Goal: Complete application form

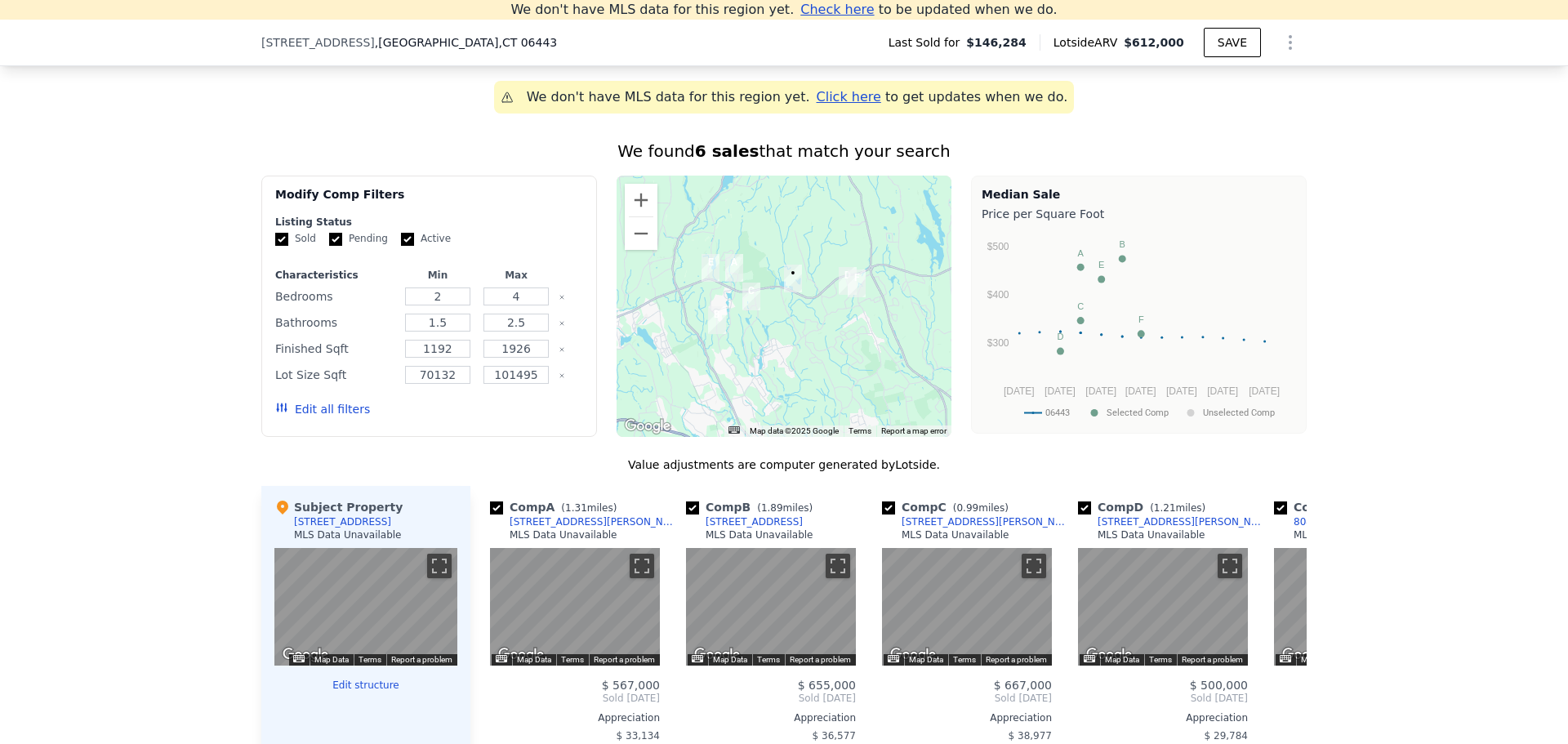
scroll to position [1206, 0]
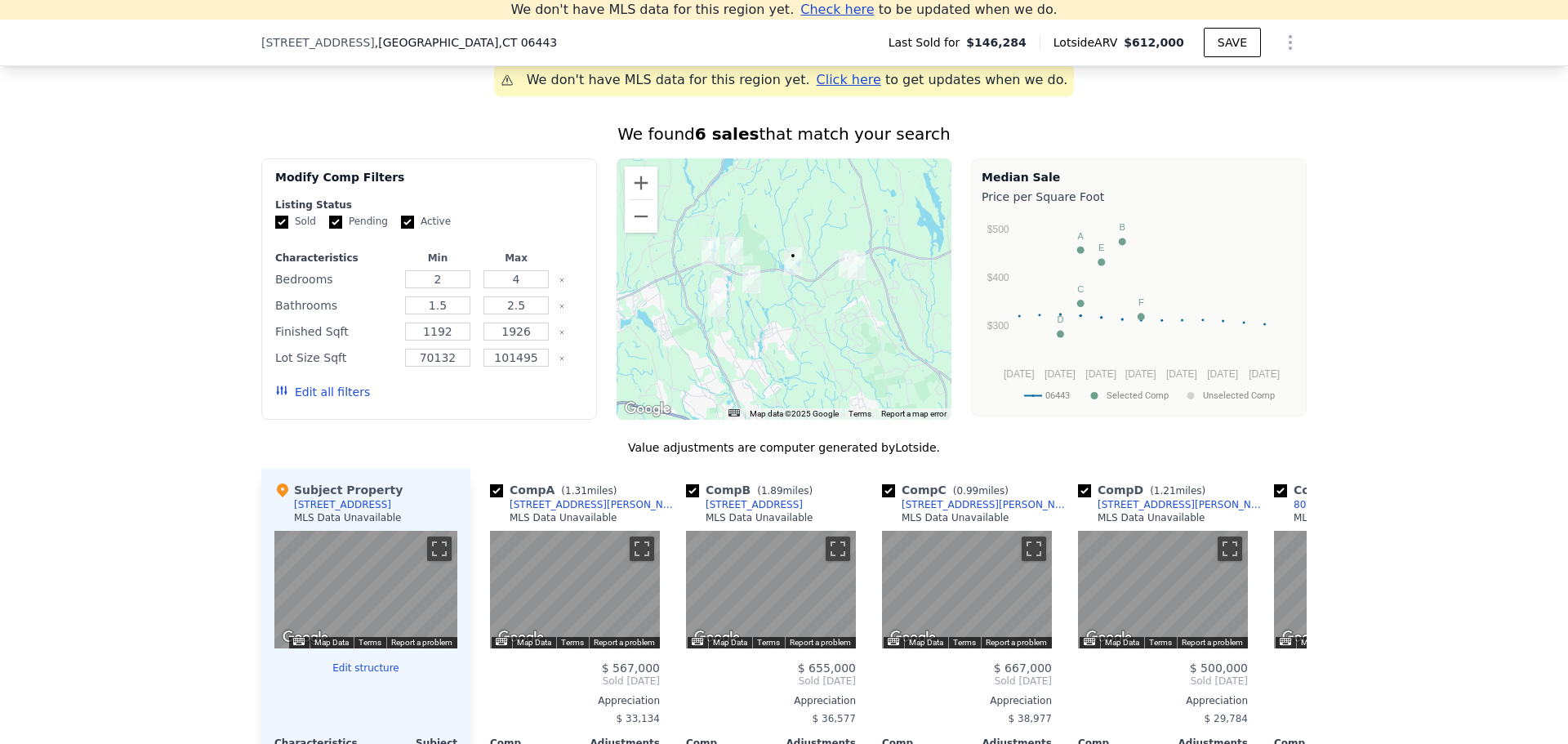
click at [318, 511] on div "[STREET_ADDRESS]" at bounding box center [342, 504] width 97 height 13
click at [428, 558] on button "Toggle fullscreen view" at bounding box center [439, 548] width 24 height 24
click at [351, 675] on button "Edit structure" at bounding box center [365, 667] width 183 height 13
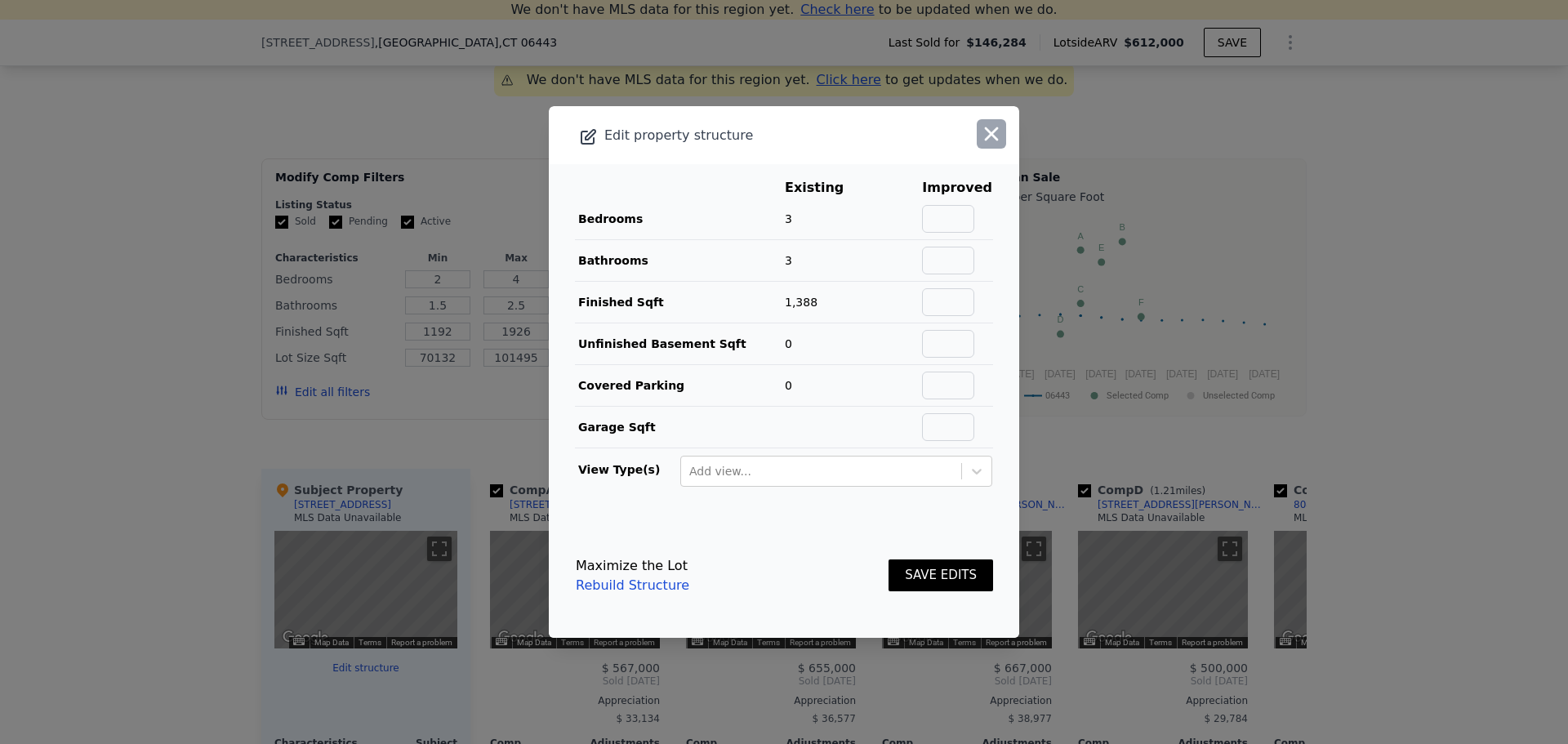
click at [987, 133] on icon "button" at bounding box center [991, 133] width 23 height 23
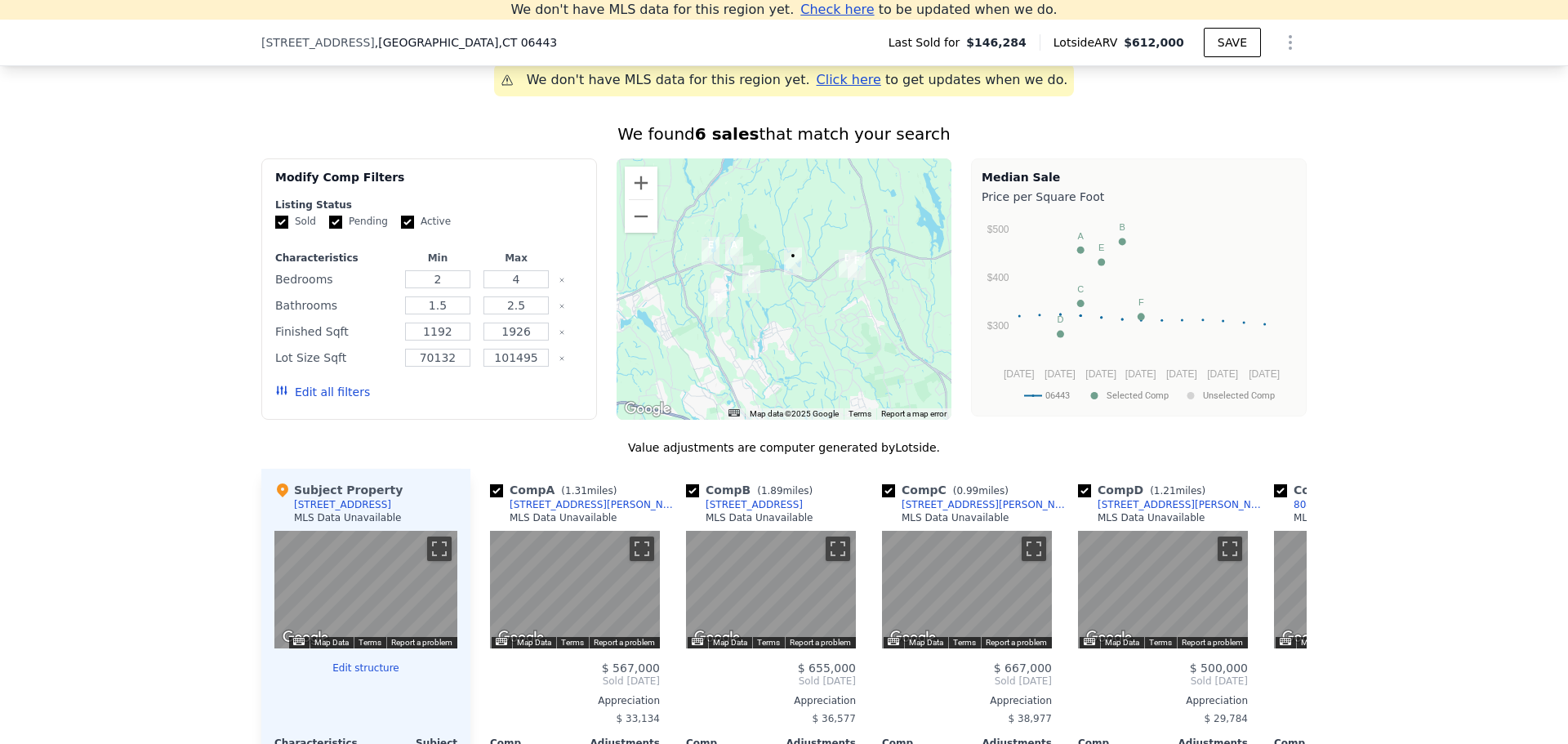
click at [310, 649] on div "Map Data © 2025 Google" at bounding box center [331, 643] width 44 height 12
click at [315, 649] on button "Map Data" at bounding box center [331, 643] width 35 height 12
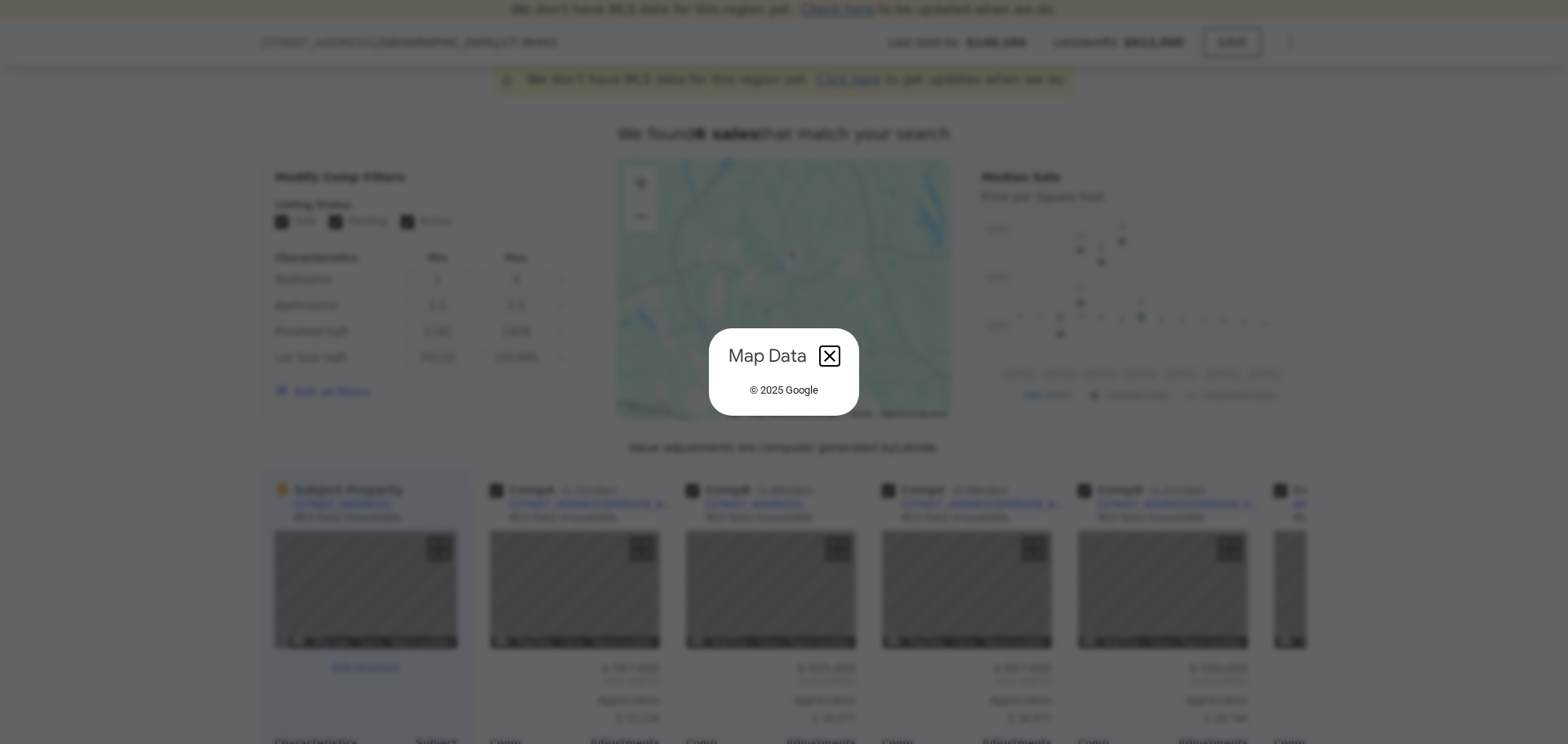
click at [832, 359] on button "Close dialog" at bounding box center [829, 355] width 19 height 19
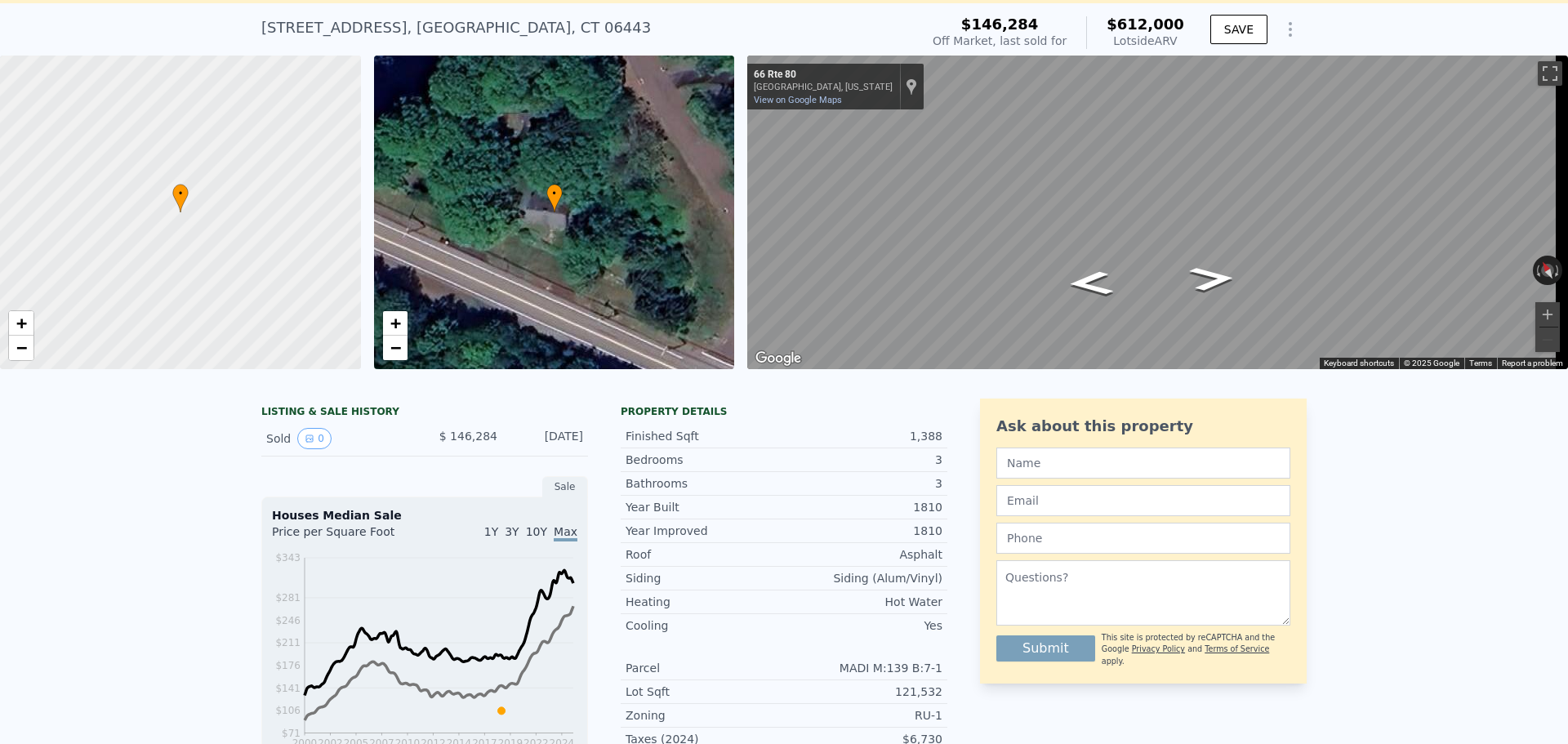
scroll to position [0, 0]
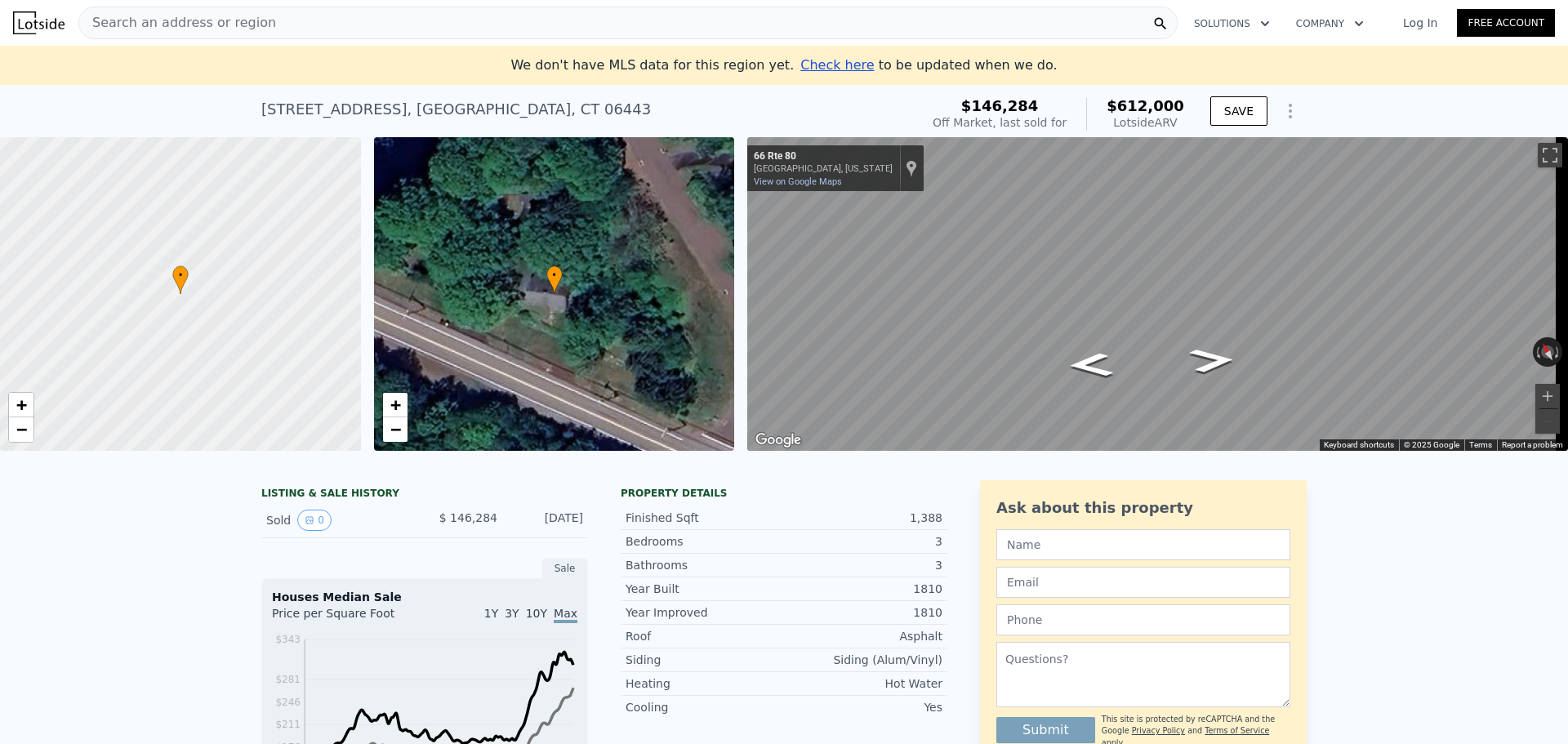
click at [825, 60] on span "Check here" at bounding box center [837, 65] width 73 height 15
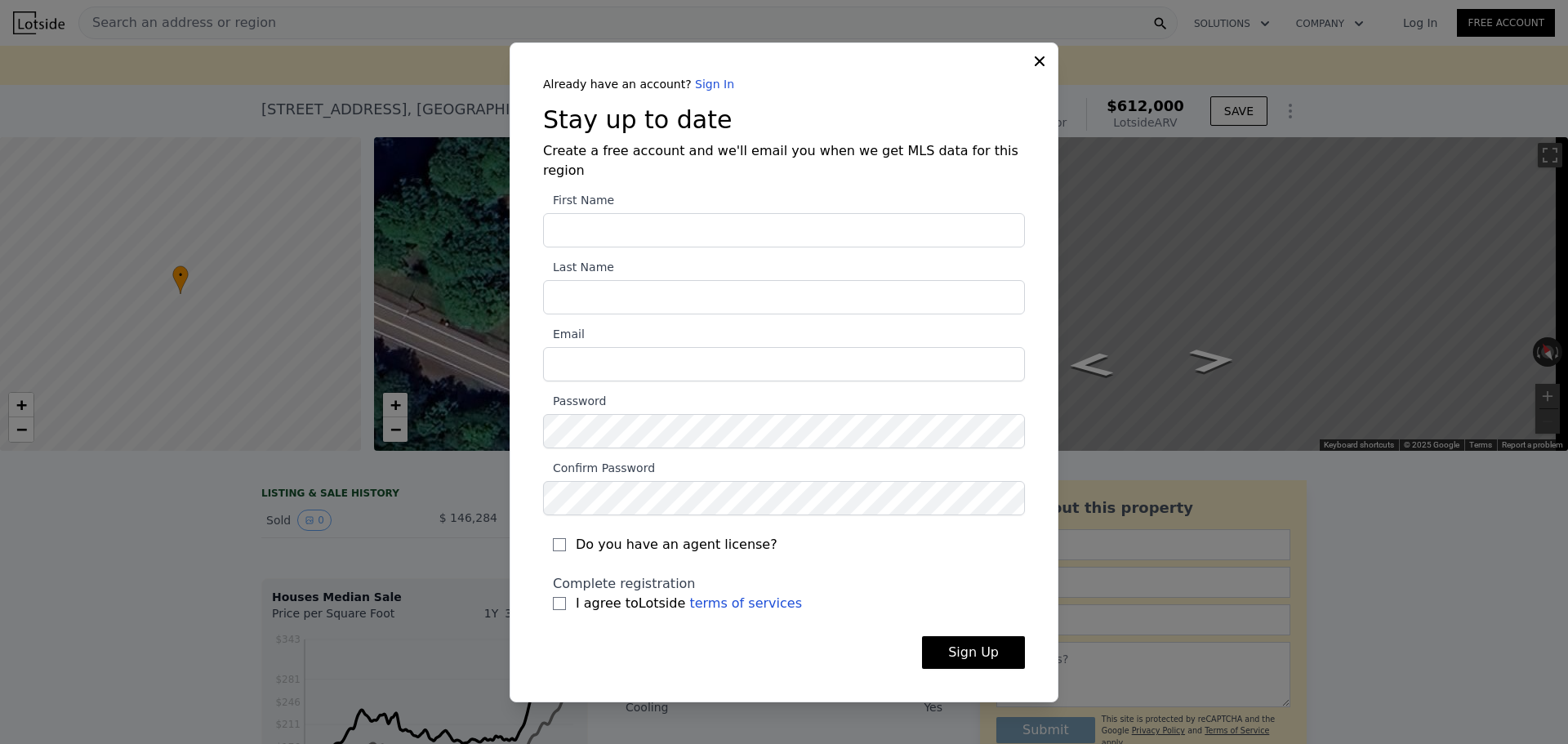
click at [811, 219] on input "First Name" at bounding box center [784, 230] width 482 height 35
type input "[PERSON_NAME]"
type input "[EMAIL_ADDRESS][DOMAIN_NAME]"
click at [558, 597] on input "I agree to Lotside terms of services" at bounding box center [558, 603] width 13 height 13
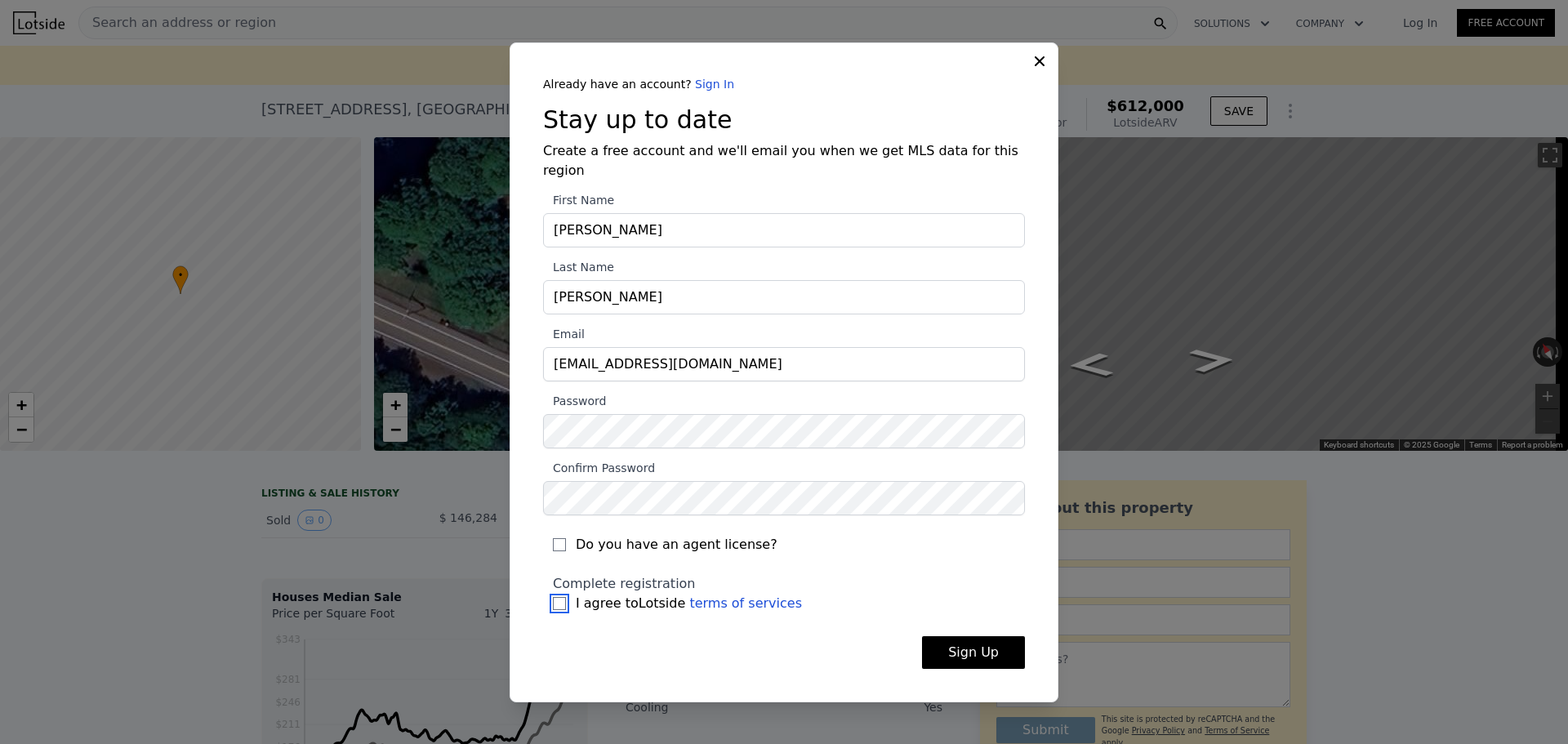
checkbox input "true"
click at [1009, 644] on button "Sign Up" at bounding box center [973, 652] width 103 height 33
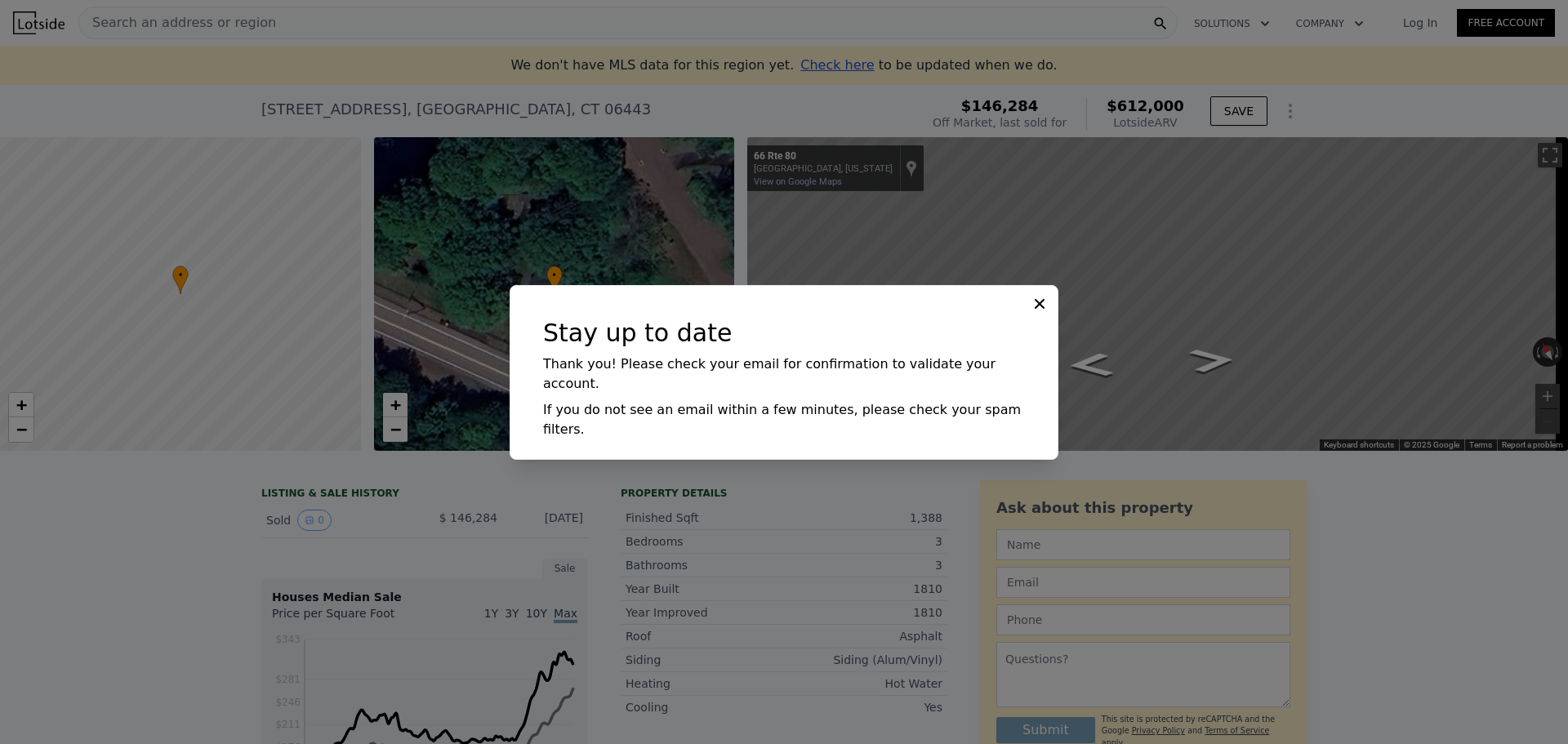
click at [1038, 312] on icon at bounding box center [1039, 303] width 16 height 16
